Goal: Task Accomplishment & Management: Manage account settings

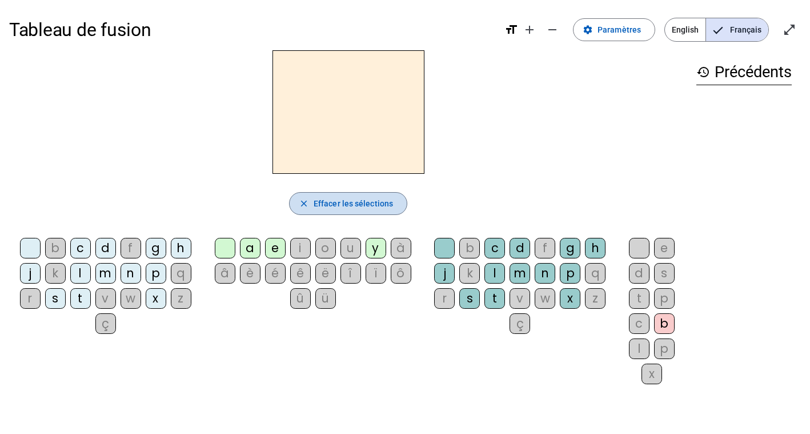
click at [360, 205] on span "Effacer les sélections" at bounding box center [353, 204] width 79 height 14
click at [732, 73] on h3 "history Précédents" at bounding box center [743, 72] width 95 height 26
click at [694, 73] on div "history Précédents" at bounding box center [744, 212] width 114 height 325
click at [702, 73] on mat-icon "history" at bounding box center [703, 72] width 14 height 14
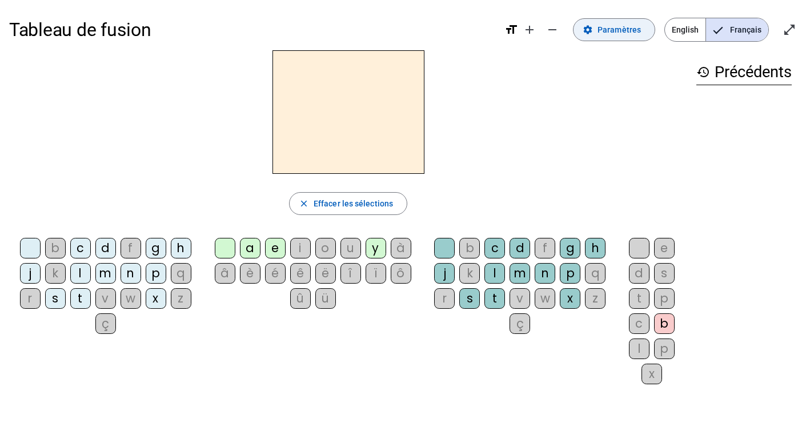
click at [600, 27] on span at bounding box center [614, 29] width 81 height 27
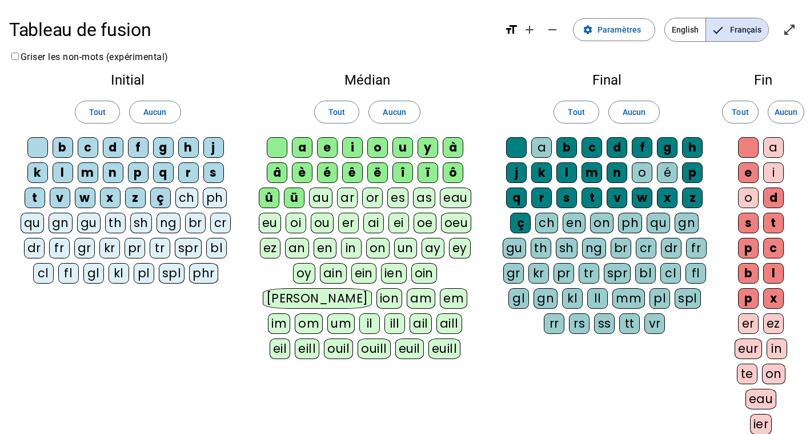
click at [63, 175] on div "l" at bounding box center [63, 172] width 21 height 21
click at [213, 177] on div "s" at bounding box center [213, 172] width 21 height 21
click at [189, 174] on div "r" at bounding box center [188, 172] width 21 height 21
click at [32, 202] on div "t" at bounding box center [35, 197] width 21 height 21
click at [303, 144] on div "a" at bounding box center [302, 147] width 21 height 21
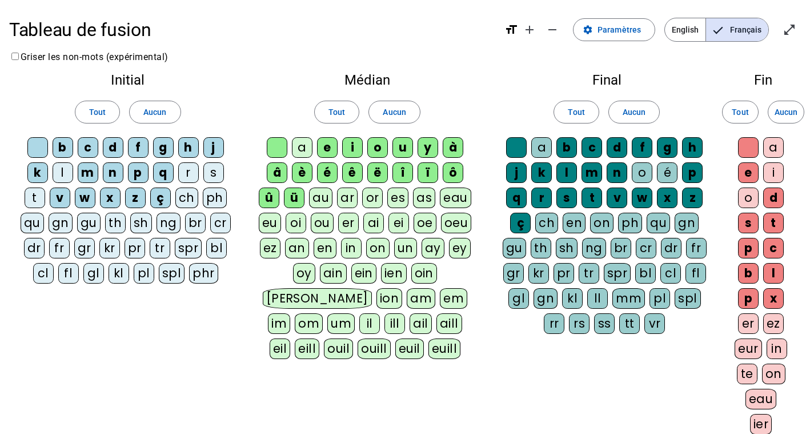
click at [328, 146] on div "e" at bounding box center [327, 147] width 21 height 21
click at [349, 143] on div "i" at bounding box center [352, 147] width 21 height 21
click at [547, 144] on div "a" at bounding box center [541, 147] width 21 height 21
click at [544, 149] on div "a" at bounding box center [541, 147] width 21 height 21
click at [671, 172] on div "é" at bounding box center [667, 172] width 21 height 21
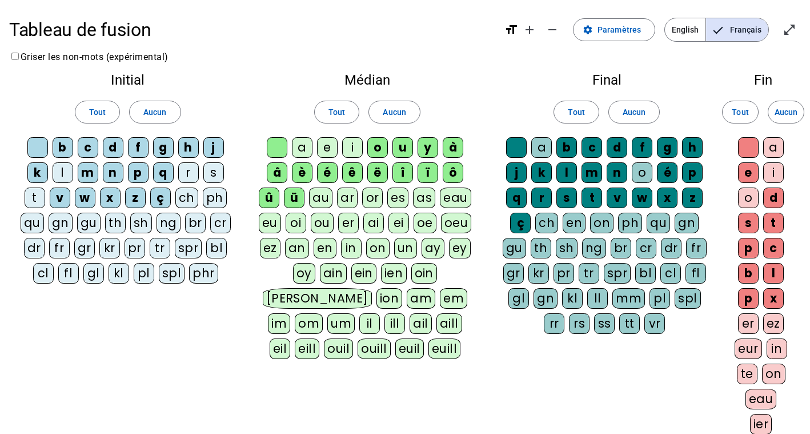
click at [653, 171] on letter-bubble "o" at bounding box center [644, 174] width 25 height 25
click at [617, 152] on div "d" at bounding box center [617, 147] width 21 height 21
click at [614, 175] on div "n" at bounding box center [617, 172] width 21 height 21
click at [571, 172] on div "l" at bounding box center [566, 172] width 21 height 21
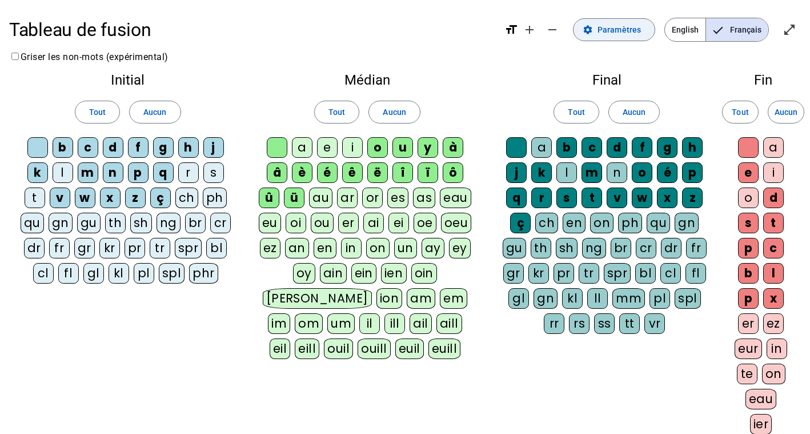
click at [626, 28] on span "Paramètres" at bounding box center [619, 30] width 43 height 14
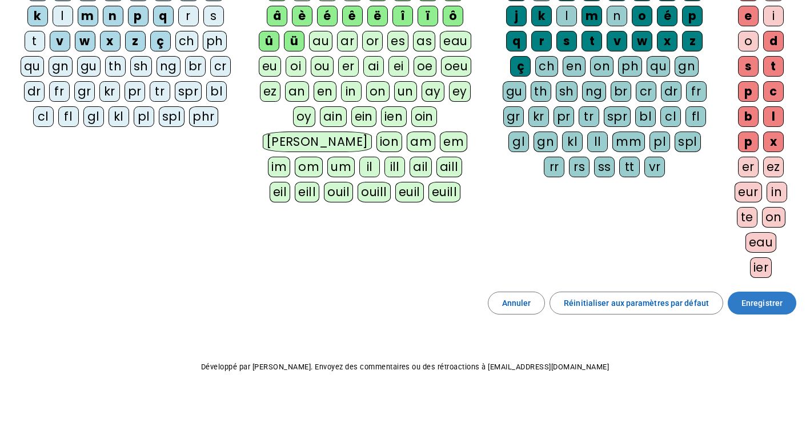
click at [763, 301] on span "Enregistrer" at bounding box center [762, 303] width 41 height 14
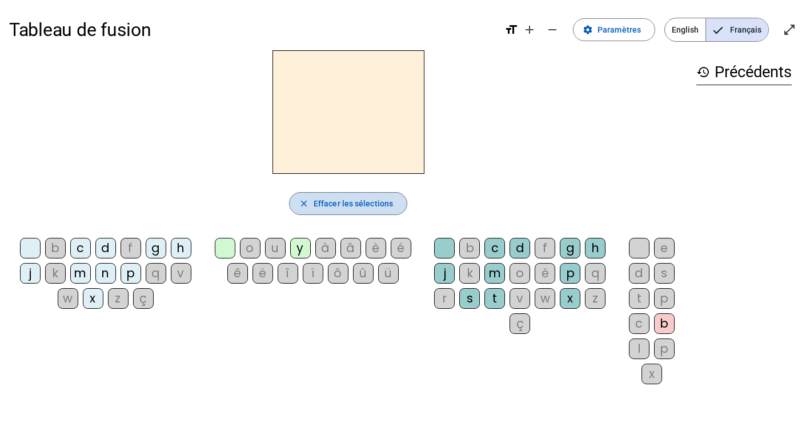
click at [374, 209] on span "Effacer les sélections" at bounding box center [353, 204] width 79 height 14
